Goal: Find specific page/section: Find specific page/section

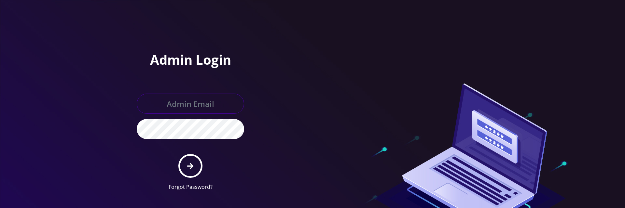
click at [187, 101] on input "text" at bounding box center [190, 104] width 107 height 20
type input "[PERSON_NAME][EMAIL_ADDRESS][DOMAIN_NAME]"
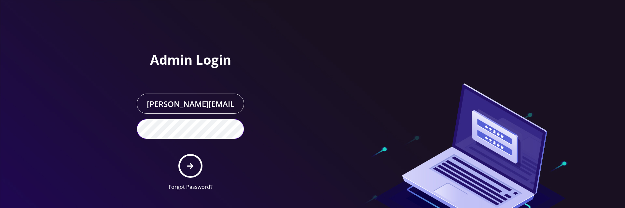
click at [178, 154] on button "submit" at bounding box center [190, 166] width 24 height 24
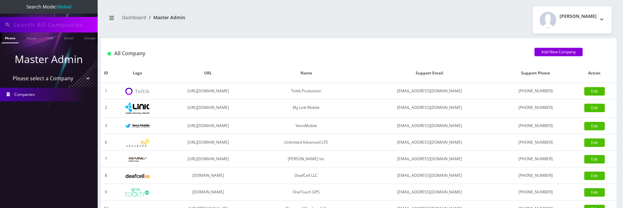
click at [41, 25] on input "text" at bounding box center [54, 25] width 83 height 12
type input "rivlin"
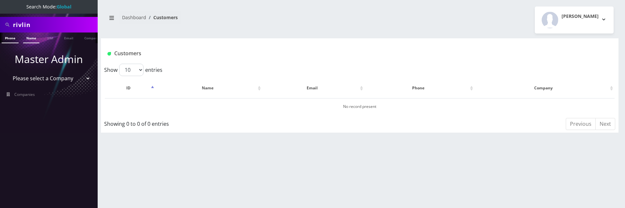
click at [30, 41] on link "Name" at bounding box center [31, 38] width 16 height 11
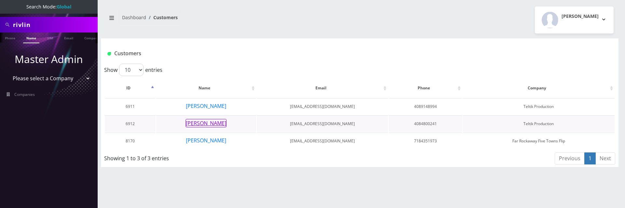
click at [201, 121] on button "[PERSON_NAME]" at bounding box center [206, 123] width 41 height 8
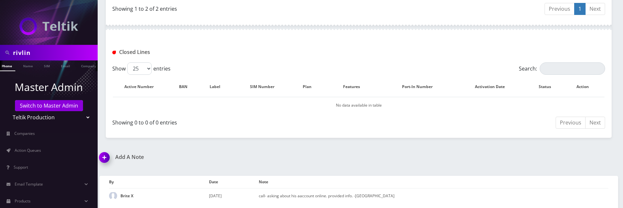
scroll to position [235, 0]
